Goal: Check status: Check status

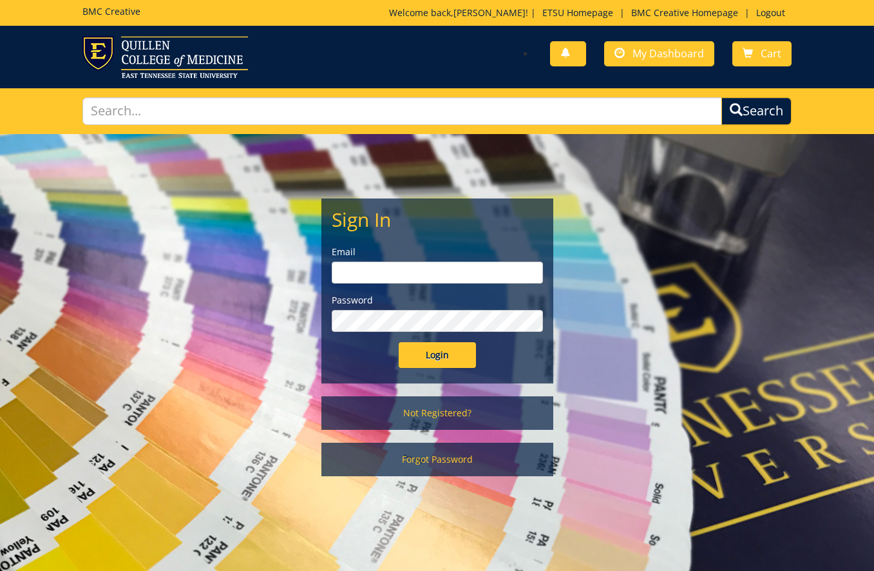
click at [479, 283] on input "email" at bounding box center [437, 273] width 211 height 22
type input "[EMAIL_ADDRESS][DOMAIN_NAME]"
click at [399, 342] on input "Login" at bounding box center [437, 355] width 77 height 26
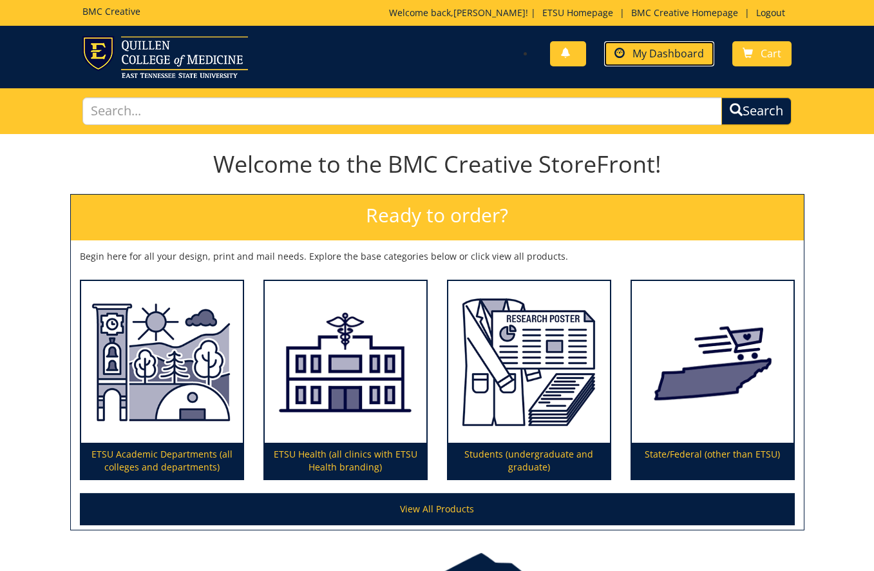
click at [658, 55] on span "My Dashboard" at bounding box center [669, 53] width 72 height 14
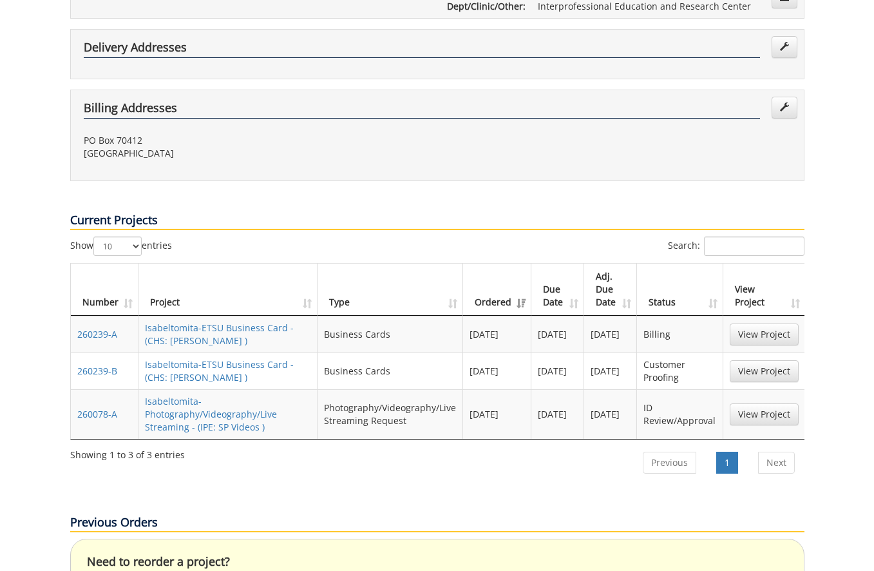
scroll to position [387, 0]
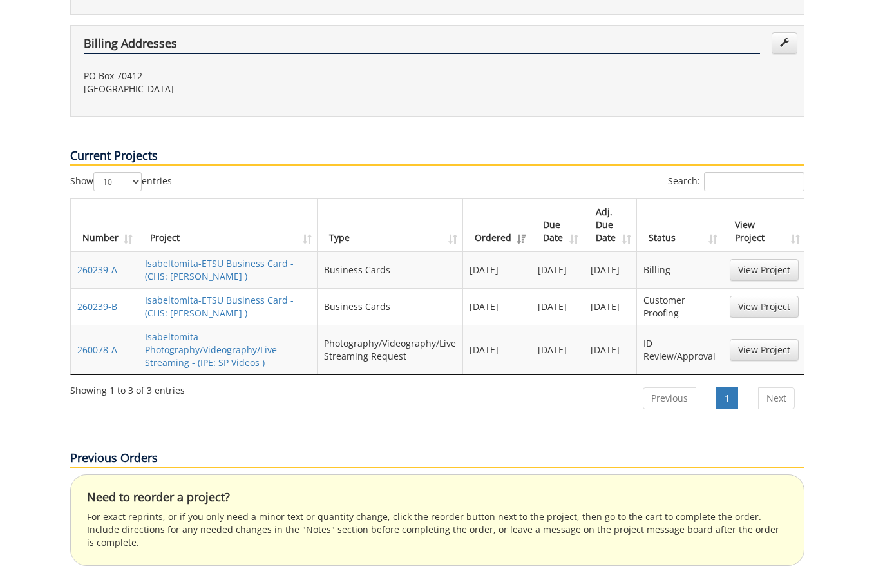
click at [265, 288] on td "Isabeltomita-ETSU Business Card - (CHS: Jones BC )" at bounding box center [228, 306] width 179 height 37
click at [209, 294] on link "Isabeltomita-ETSU Business Card - (CHS: Jones BC )" at bounding box center [219, 306] width 149 height 25
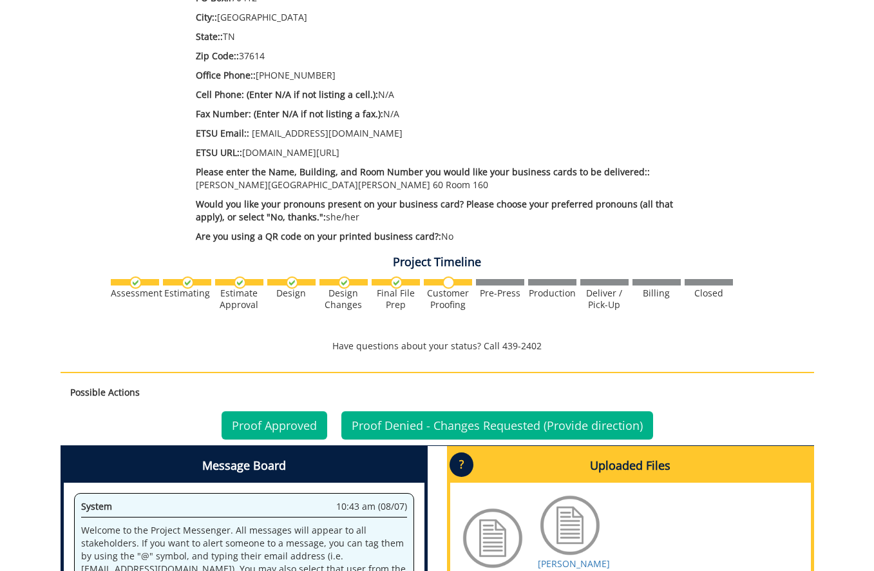
scroll to position [773, 0]
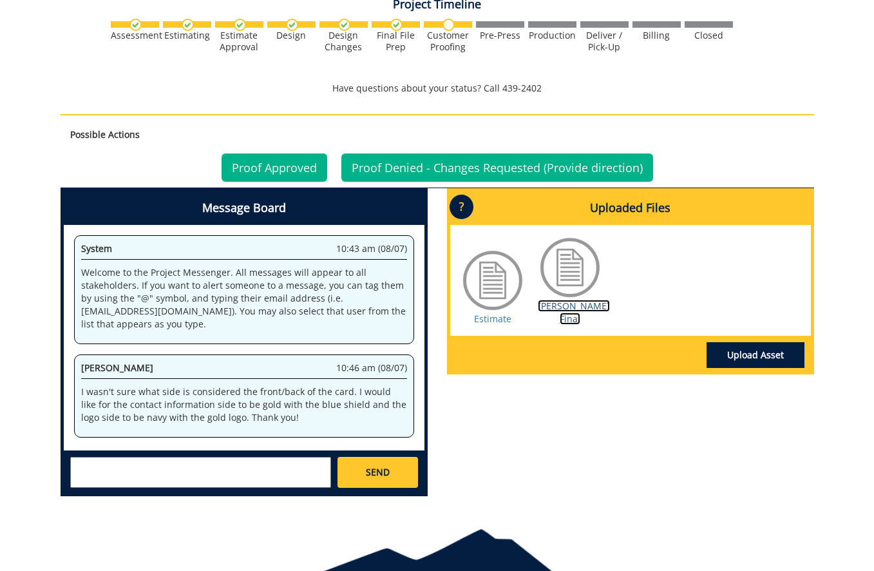
click at [566, 300] on link "Jones BC Final" at bounding box center [574, 312] width 72 height 25
click at [247, 166] on link "Proof Approved" at bounding box center [275, 167] width 106 height 28
